Goal: Find specific page/section: Find specific page/section

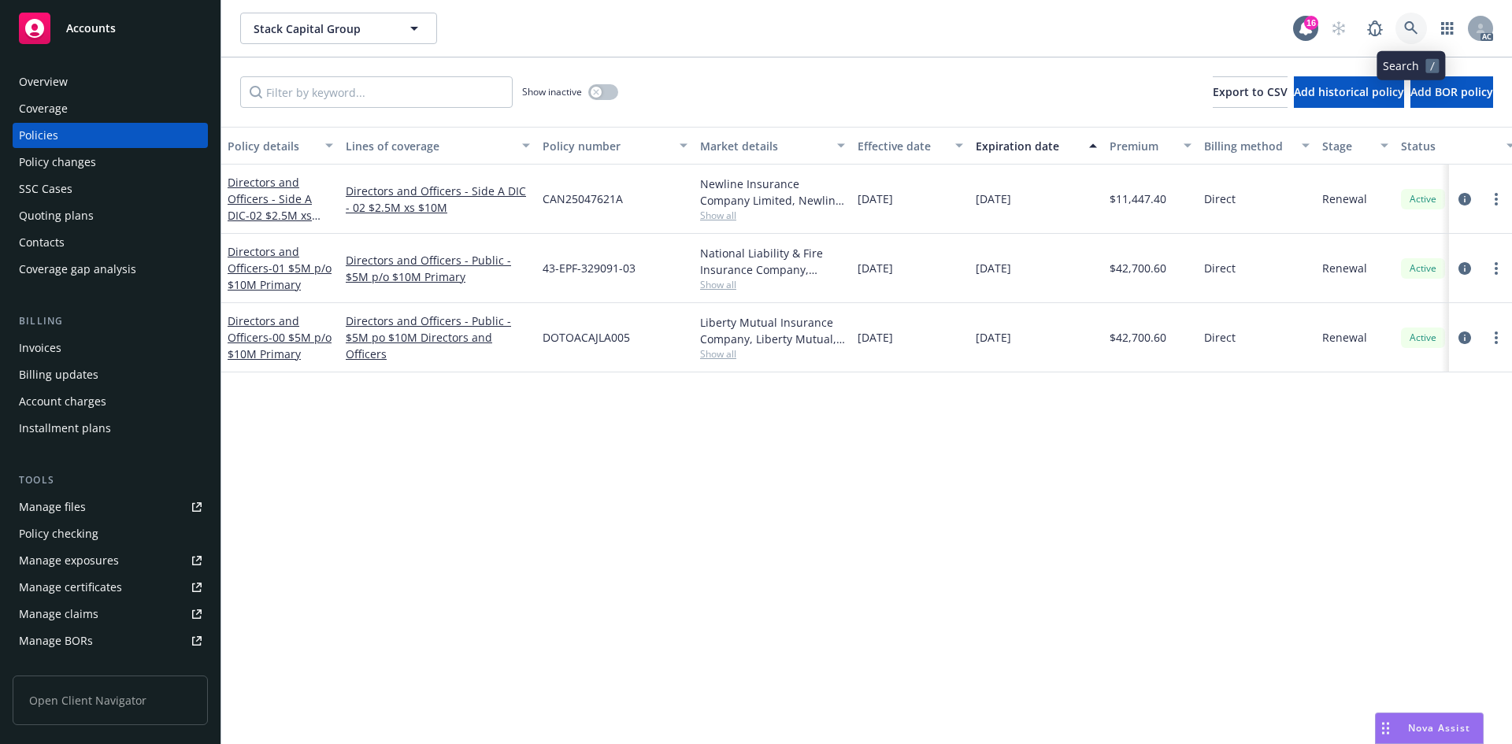
click at [1398, 37] on link at bounding box center [1410, 28] width 31 height 31
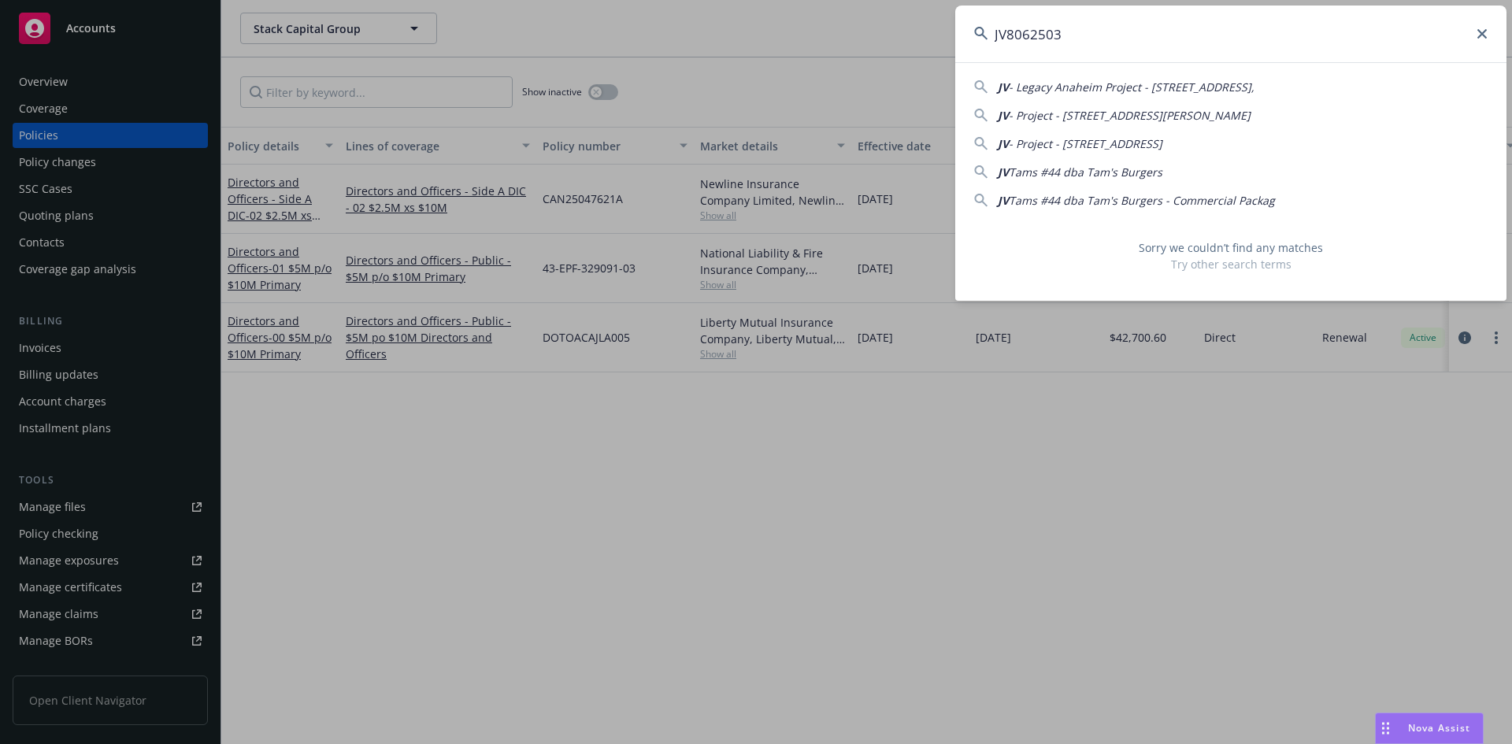
type input "JV8062503"
click at [1351, 43] on input "JV8062503" at bounding box center [1230, 34] width 551 height 57
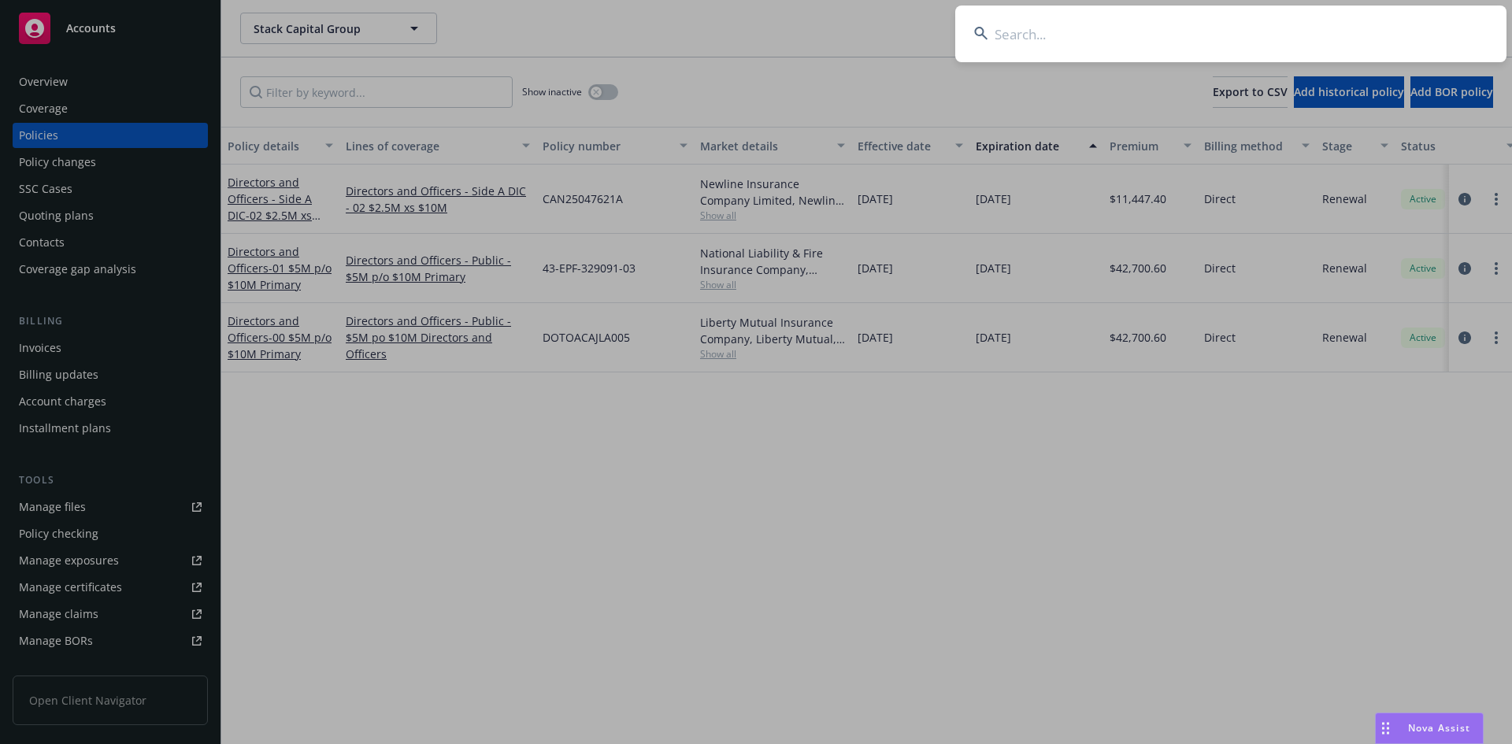
paste input "853642D"
type input "853642D"
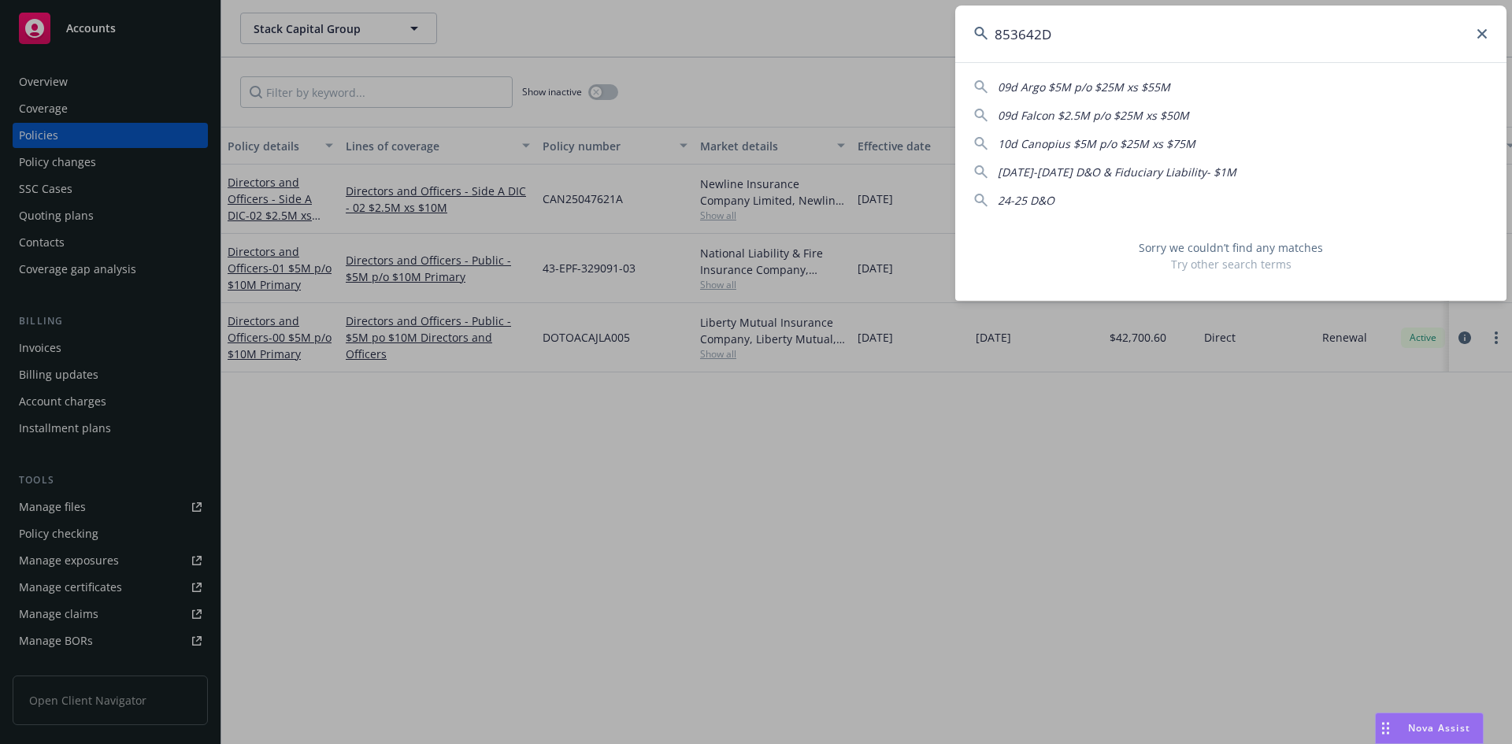
click at [1081, 43] on input "853642D" at bounding box center [1230, 34] width 551 height 57
drag, startPoint x: 1081, startPoint y: 43, endPoint x: 1035, endPoint y: 38, distance: 46.0
click at [1035, 38] on input "853642D" at bounding box center [1230, 34] width 551 height 57
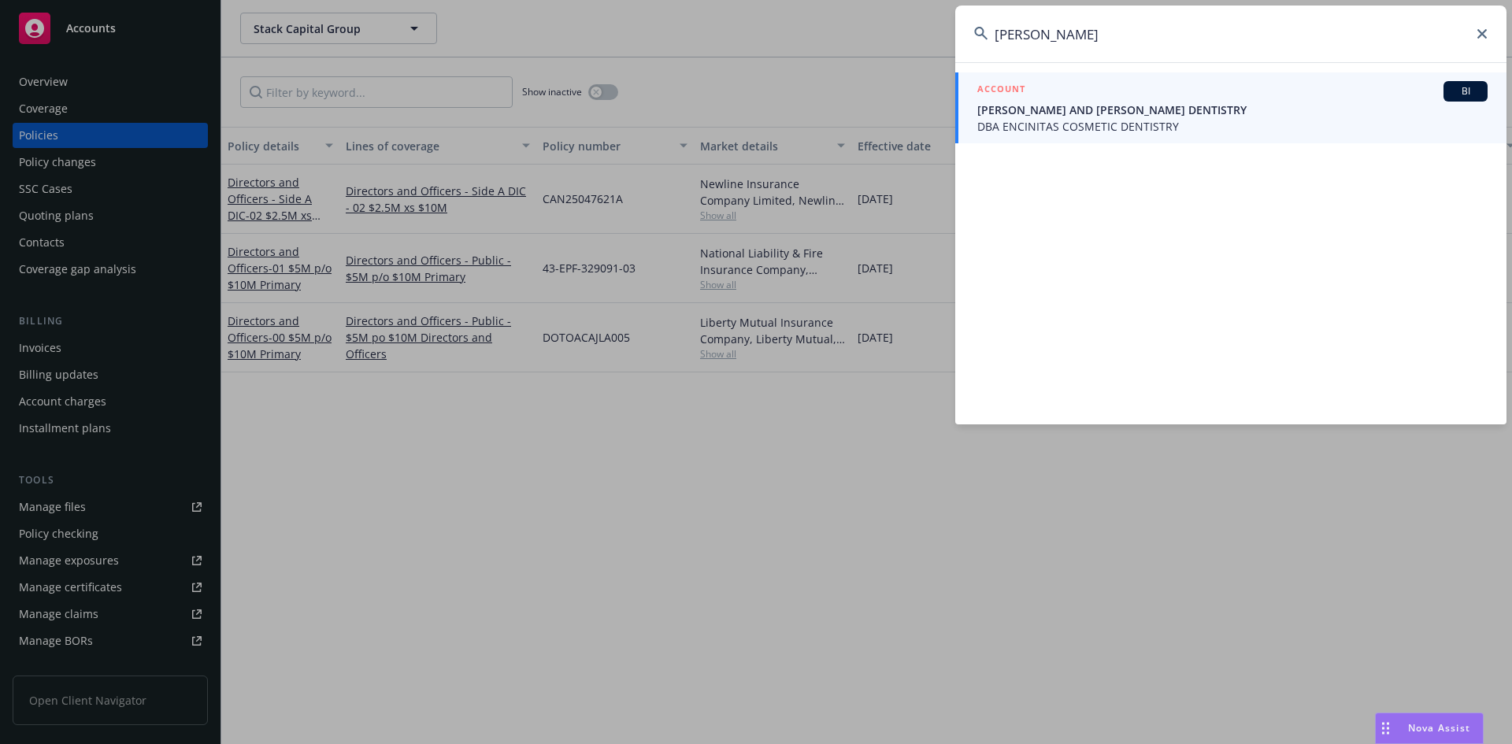
type input "[PERSON_NAME]"
click at [1088, 135] on link "ACCOUNT BI [PERSON_NAME] AND [PERSON_NAME] DENTISTRY DBA ENCINITAS COSMETIC DEN…" at bounding box center [1230, 107] width 551 height 71
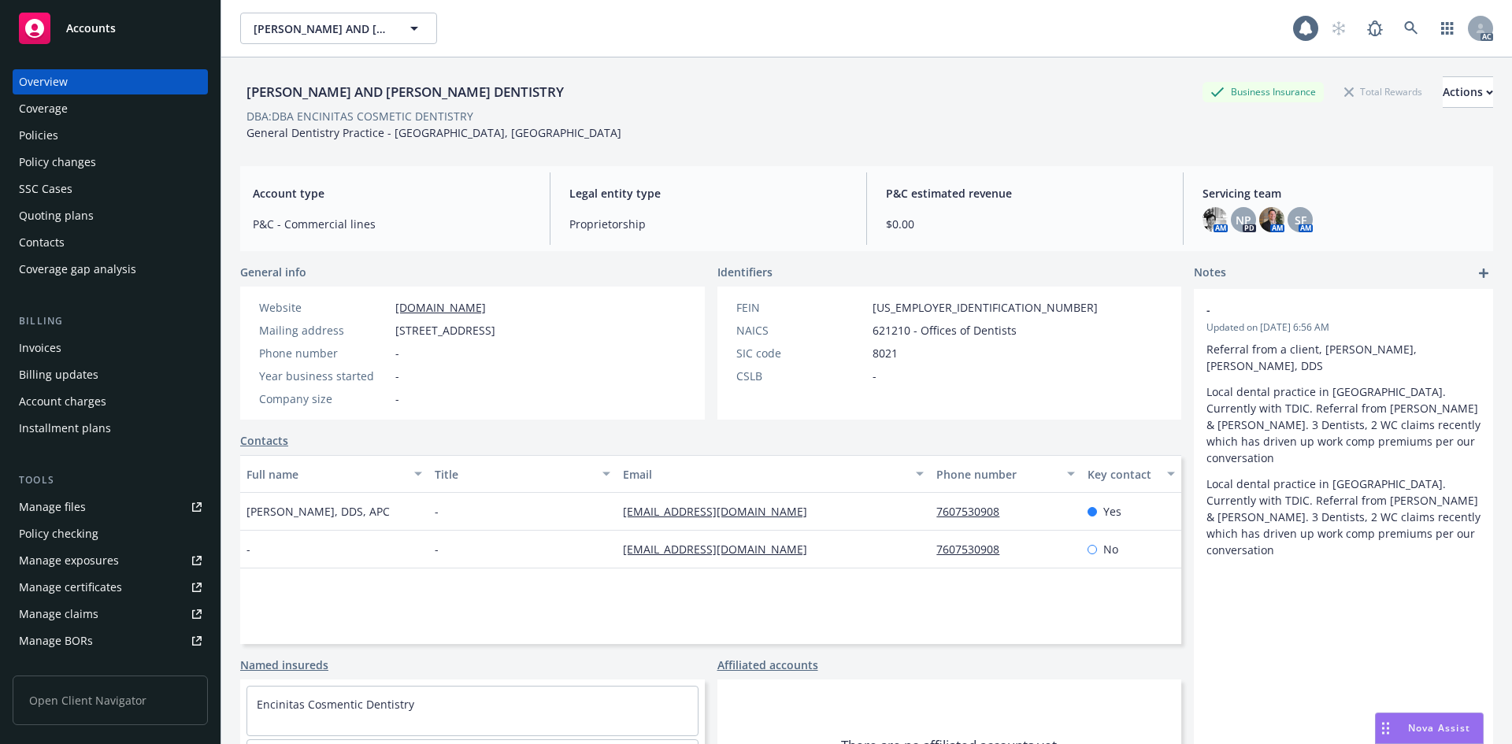
click at [87, 343] on div "Invoices" at bounding box center [110, 347] width 183 height 25
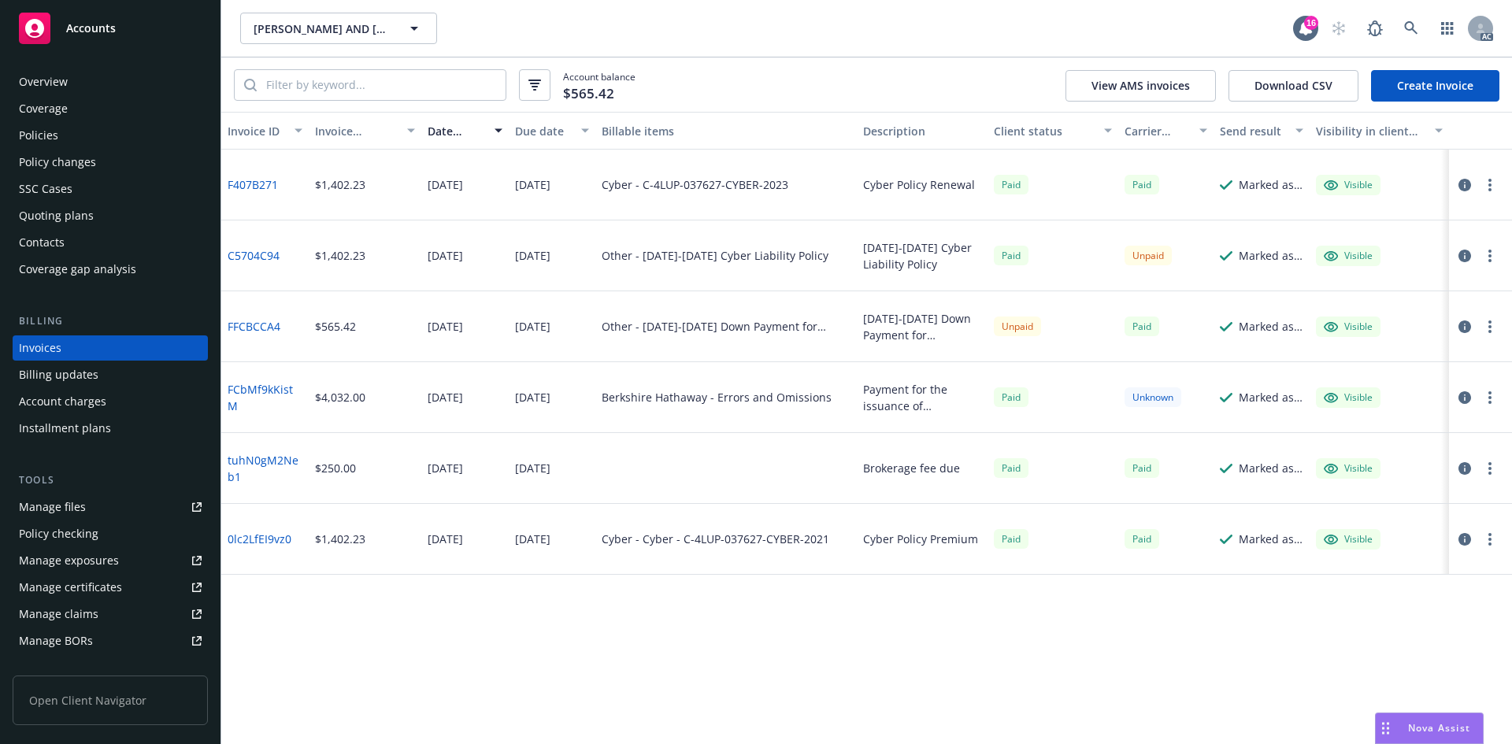
click at [89, 175] on div "Overview Coverage Policies Policy changes SSC Cases Quoting plans Contacts Cove…" at bounding box center [110, 175] width 195 height 213
click at [91, 166] on div "Policy changes" at bounding box center [57, 162] width 77 height 25
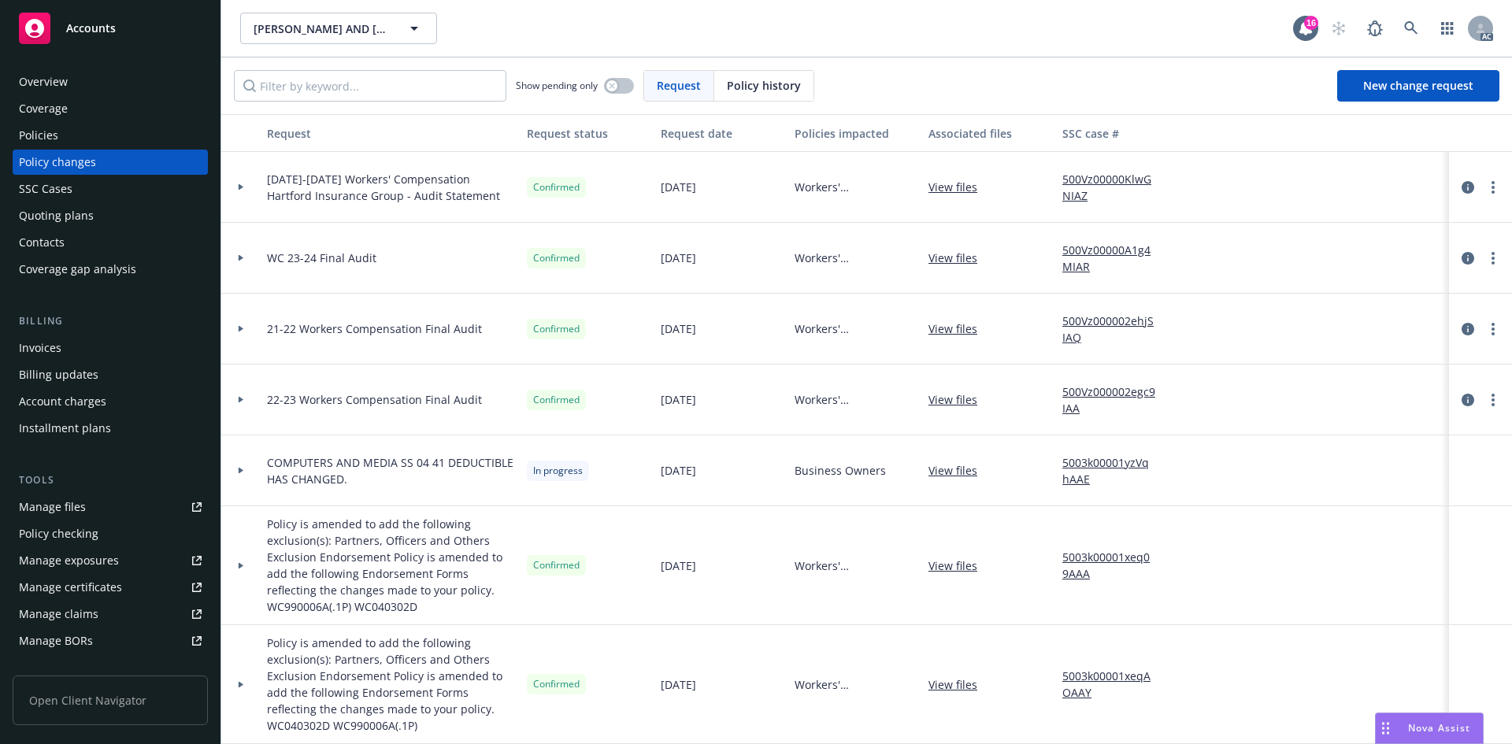
click at [739, 80] on span "Policy history" at bounding box center [764, 85] width 74 height 17
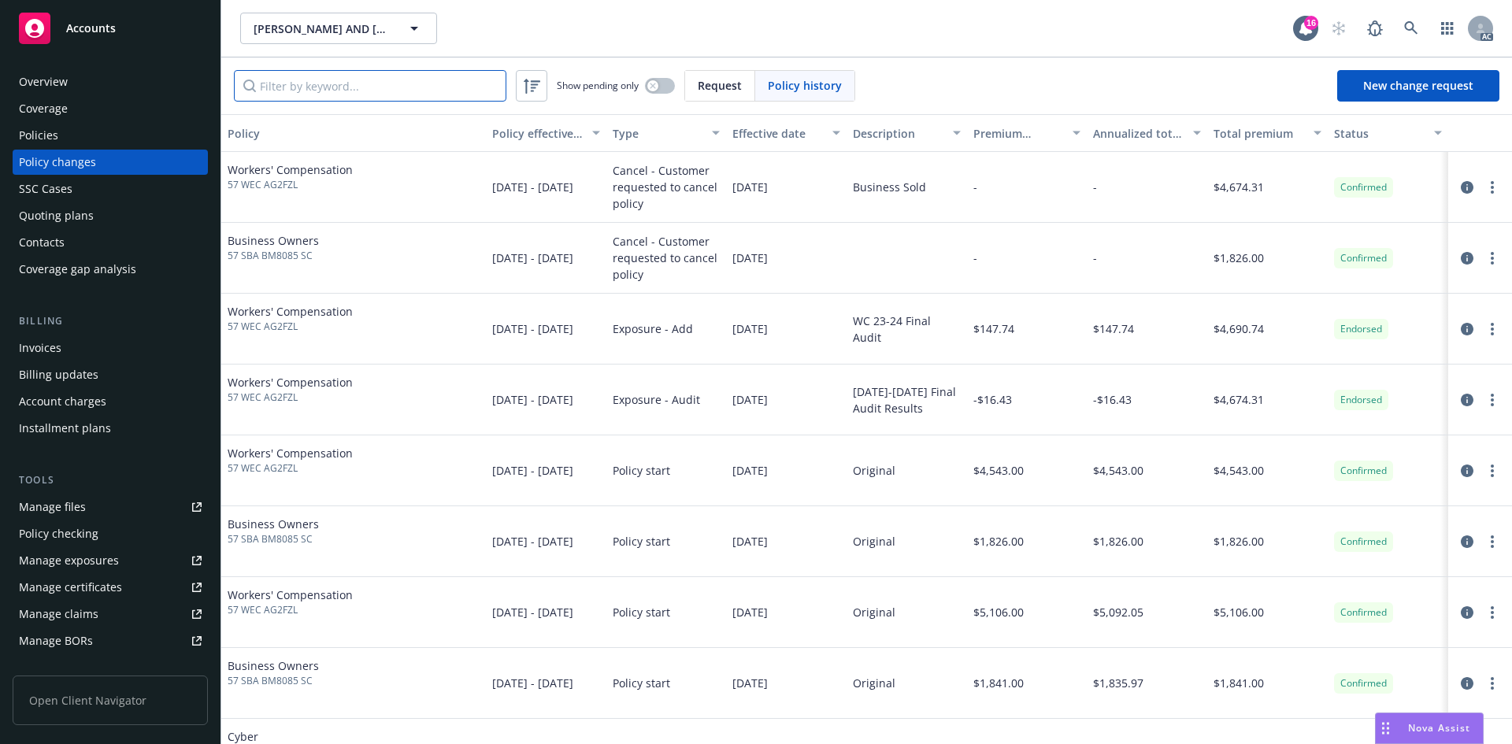
click at [329, 81] on input "Filter by keyword..." at bounding box center [370, 85] width 272 height 31
paste input "853642D"
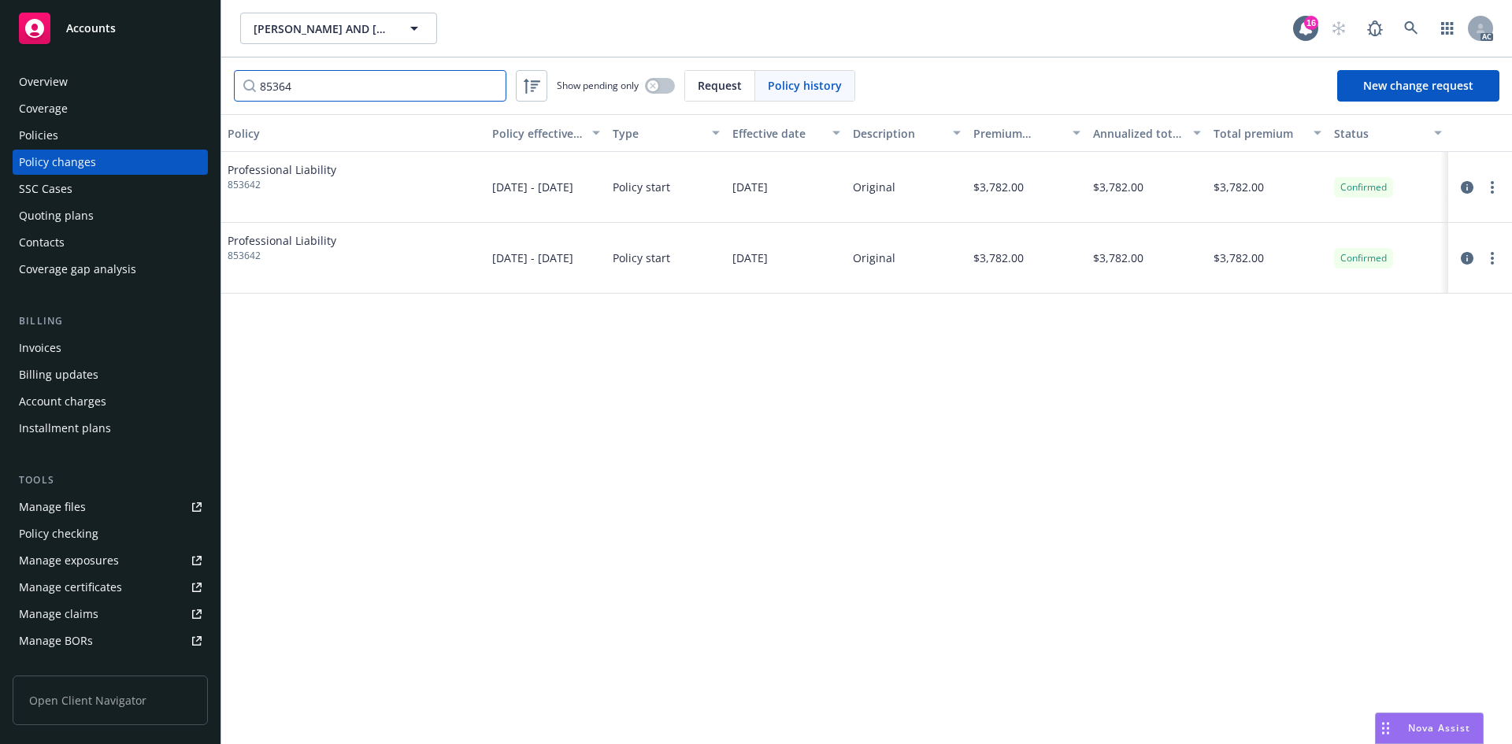
type input "85364"
click at [138, 71] on div "Overview" at bounding box center [110, 81] width 183 height 25
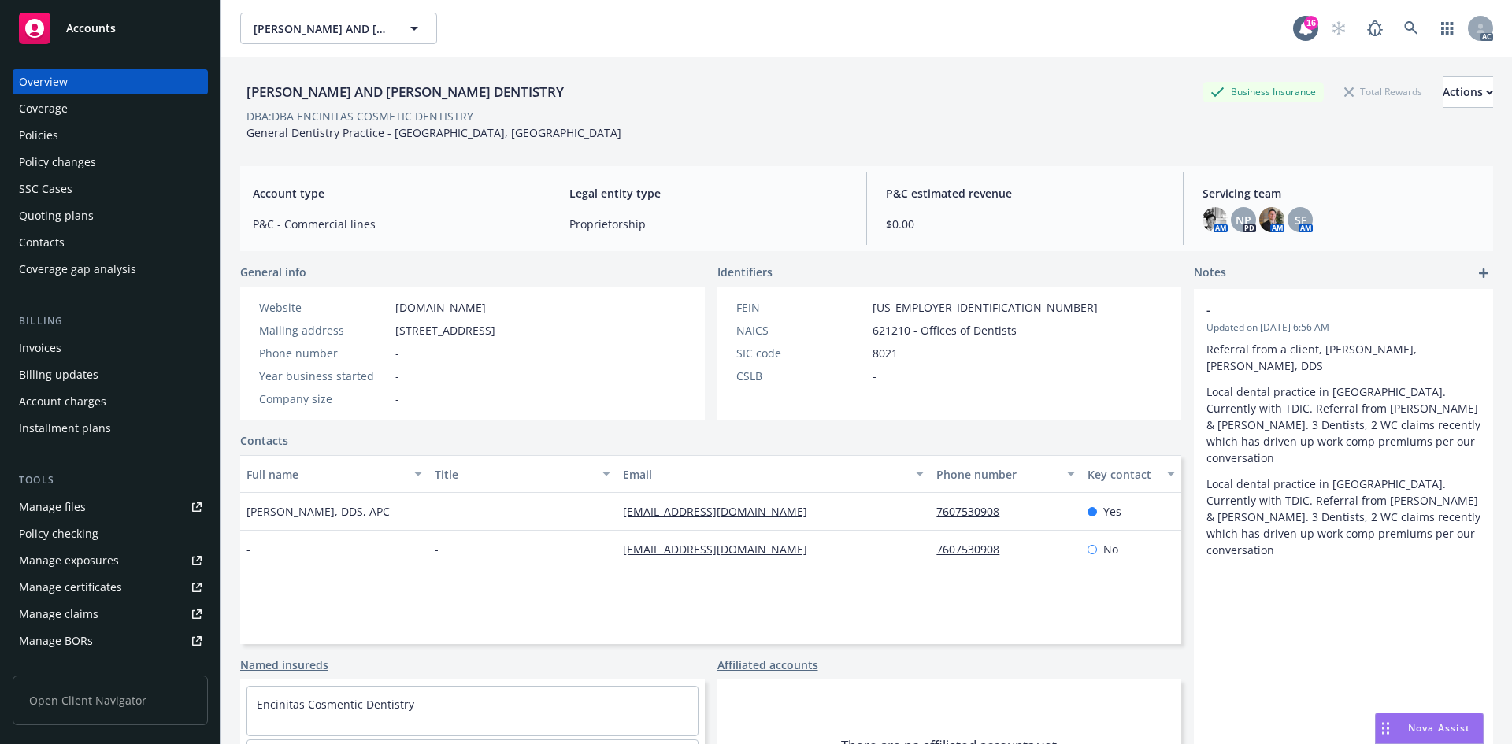
click at [90, 172] on div "Policy changes" at bounding box center [57, 162] width 77 height 25
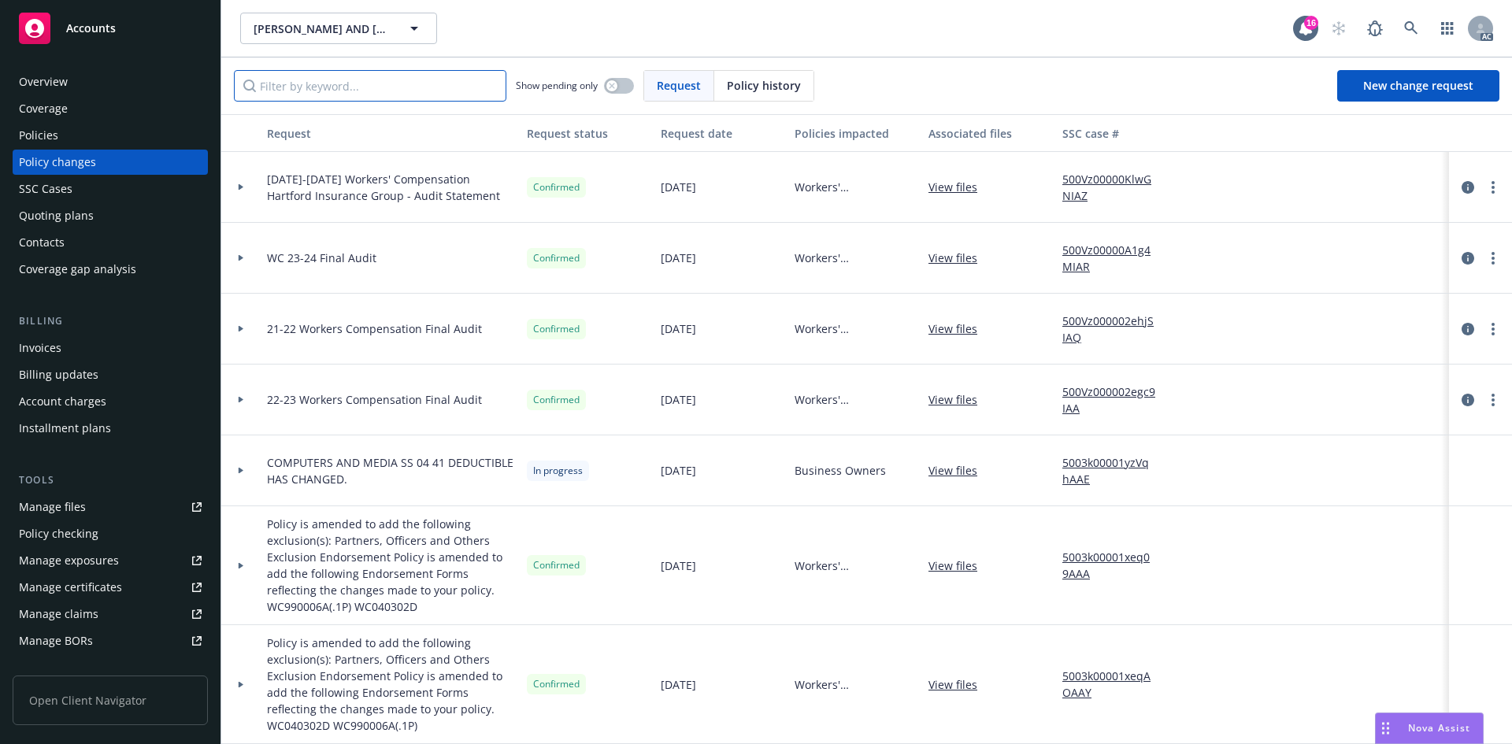
click at [363, 81] on input "Filter by keyword..." at bounding box center [370, 85] width 272 height 31
paste input "853642D"
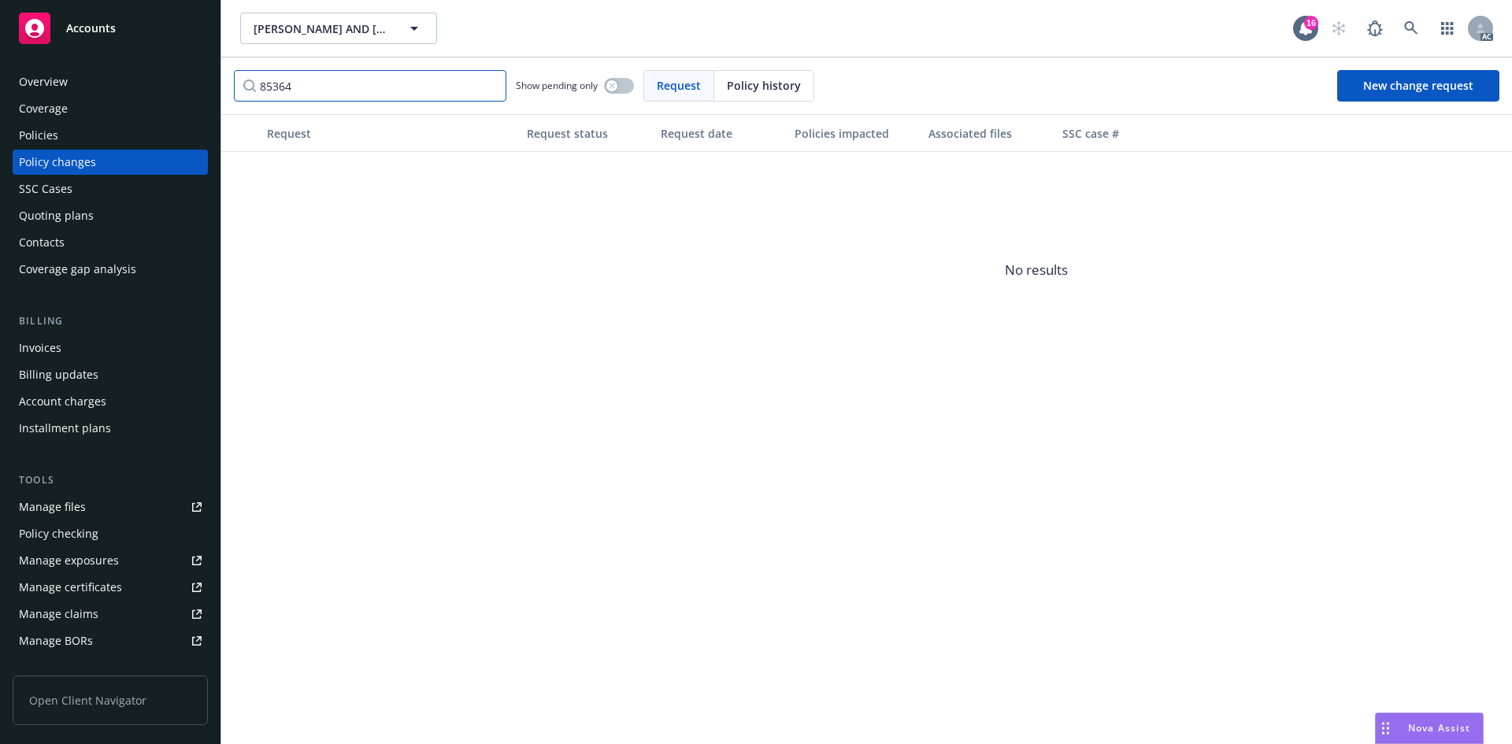
type input "85364"
click at [739, 89] on span "Policy history" at bounding box center [764, 85] width 74 height 17
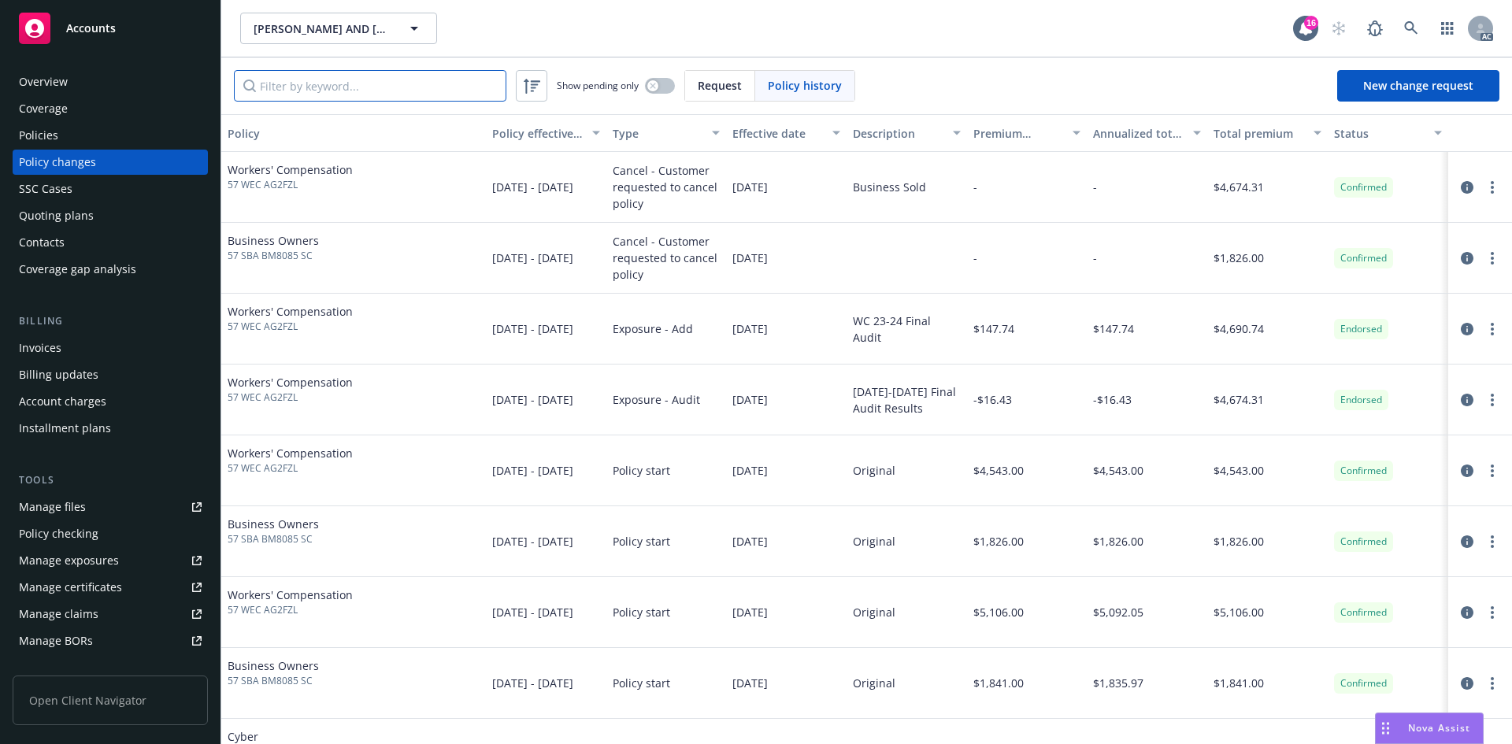
click at [310, 100] on input "Filter by keyword..." at bounding box center [370, 85] width 272 height 31
paste input "853642D"
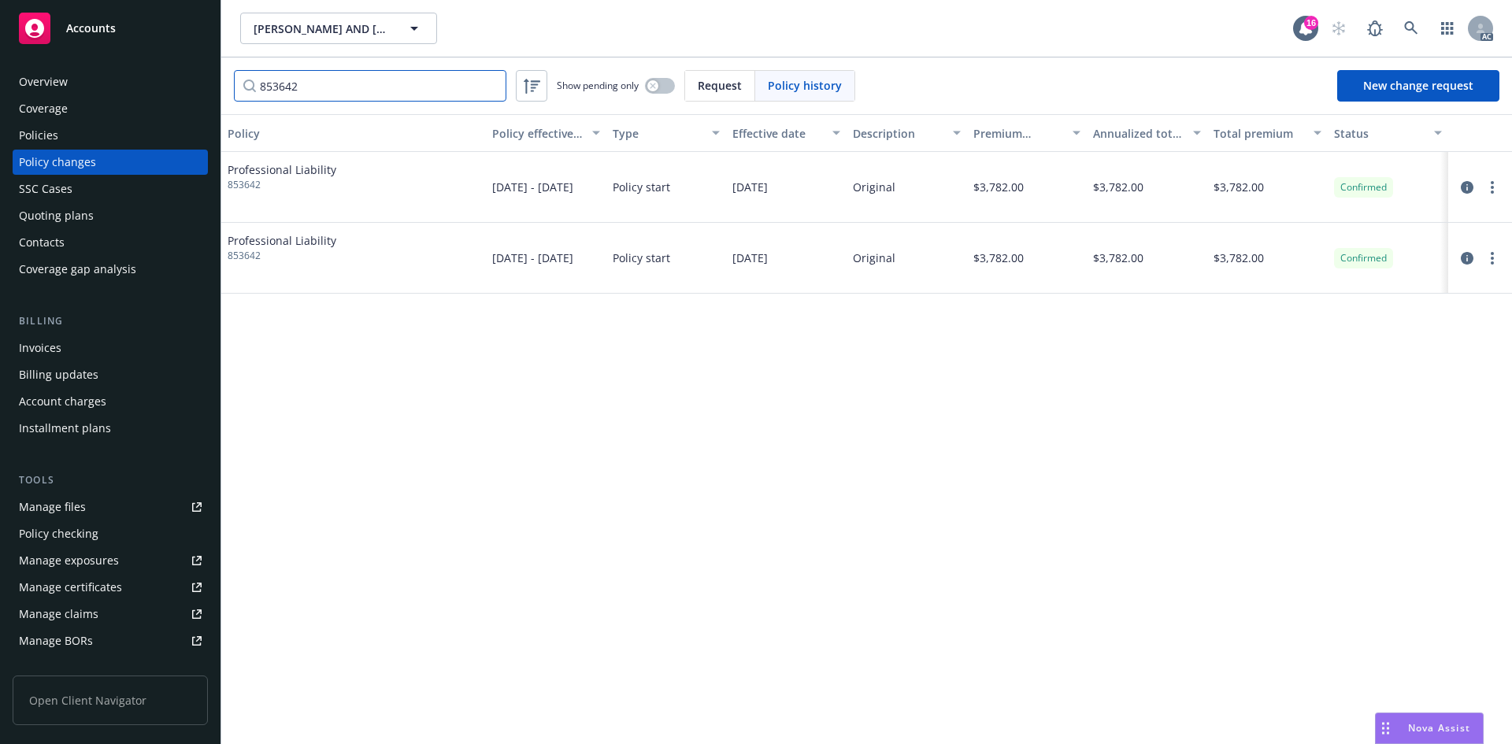
type input "853642"
click at [253, 180] on span "853642" at bounding box center [282, 185] width 109 height 14
click at [1418, 28] on link at bounding box center [1410, 28] width 31 height 31
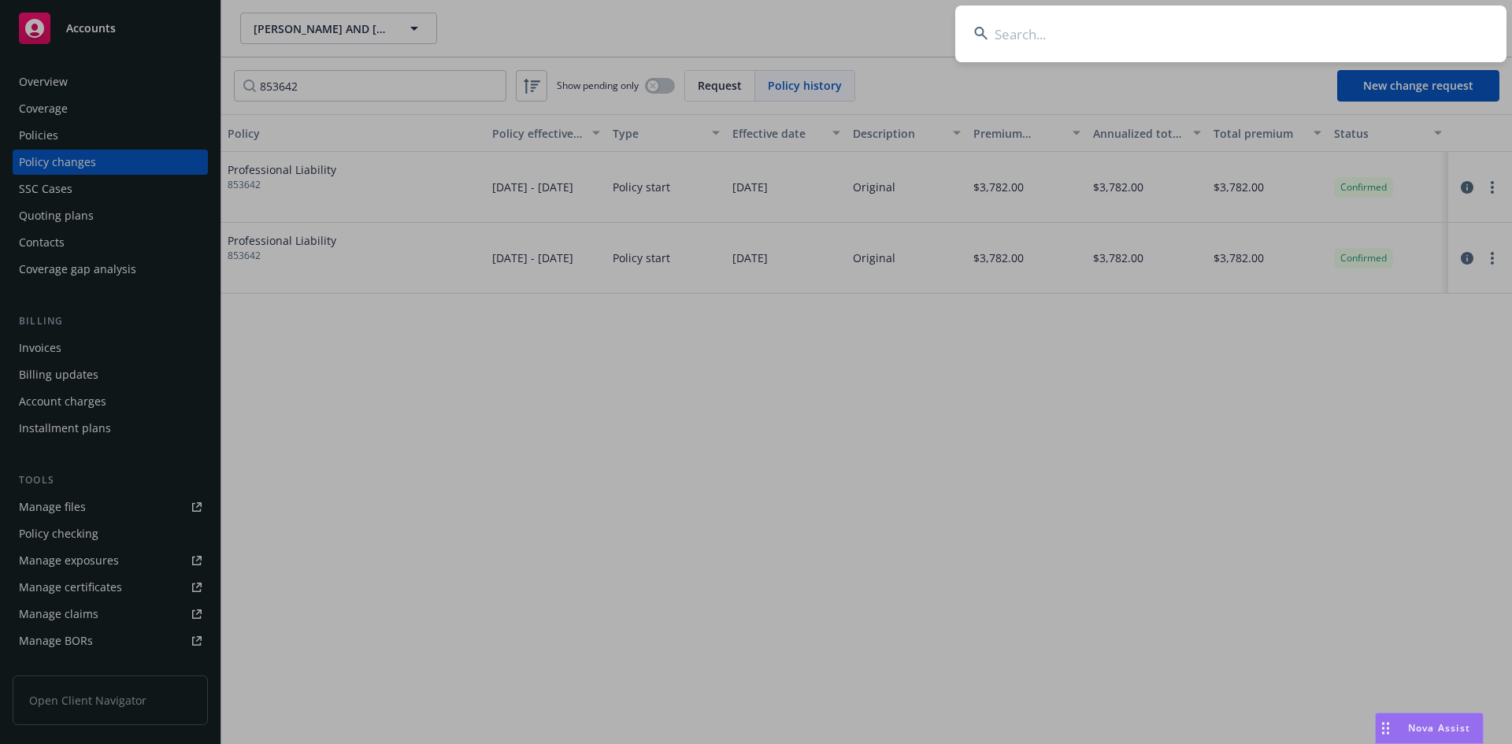
click at [1262, 40] on input at bounding box center [1230, 34] width 551 height 57
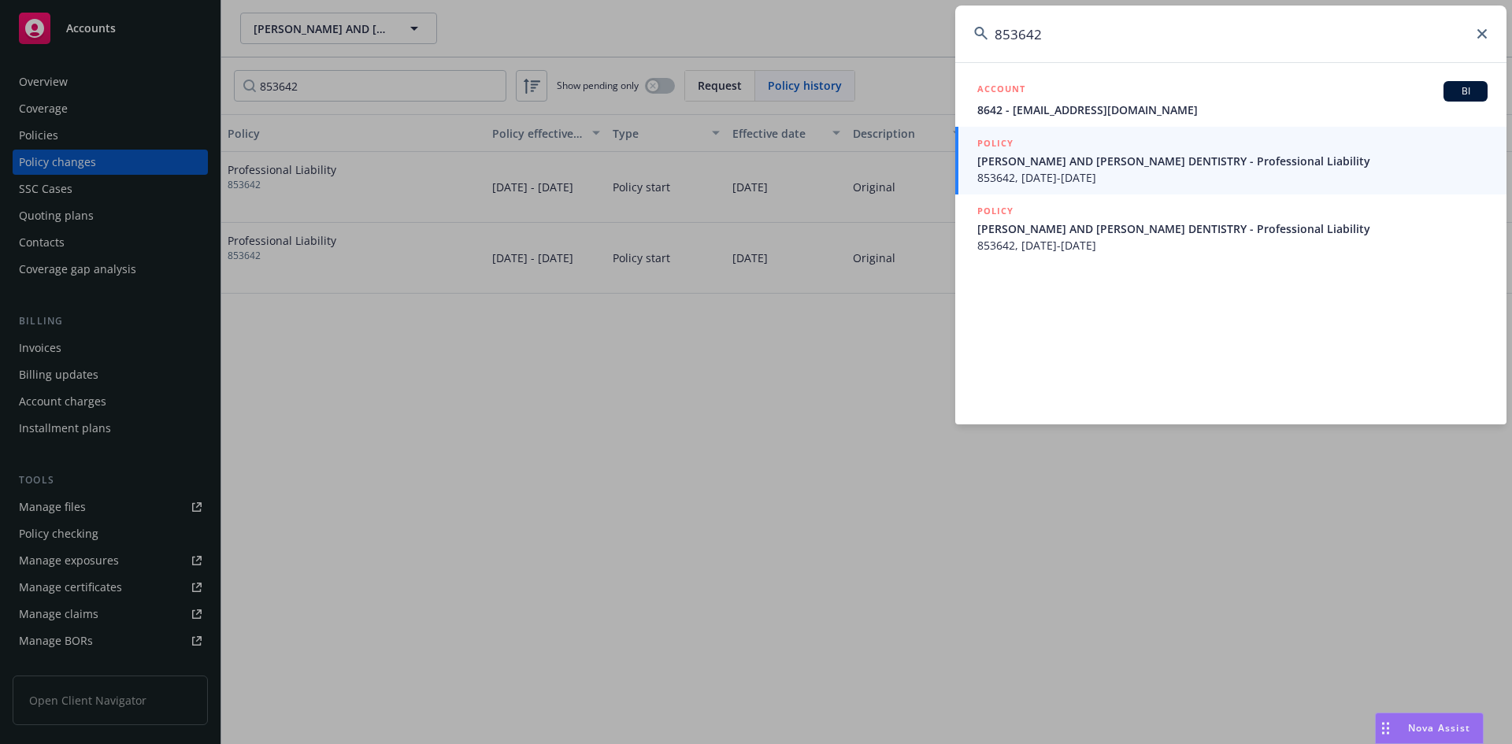
type input "853642"
click at [1161, 158] on span "[PERSON_NAME] AND [PERSON_NAME] DENTISTRY - Professional Liability" at bounding box center [1232, 161] width 510 height 17
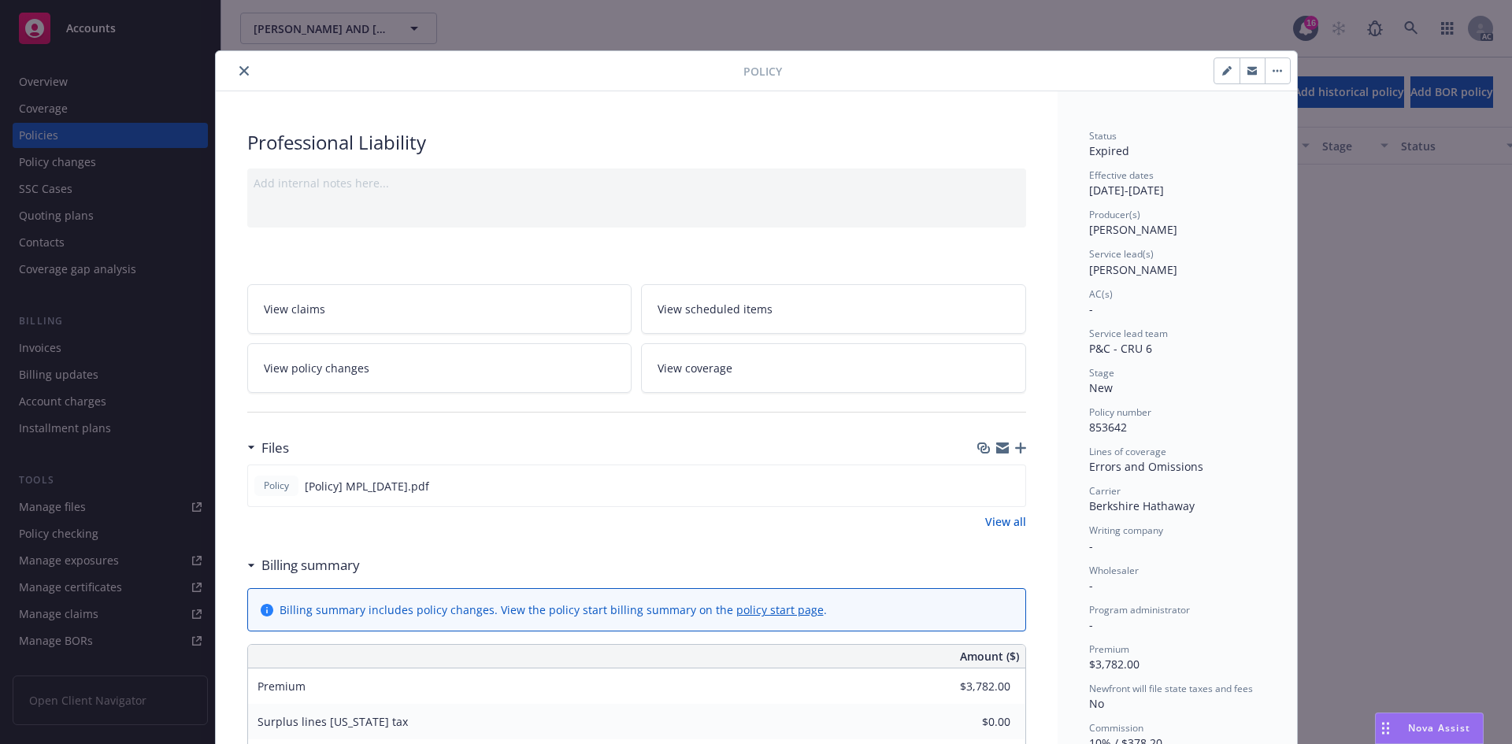
click at [235, 71] on button "close" at bounding box center [244, 70] width 19 height 19
